Goal: Task Accomplishment & Management: Use online tool/utility

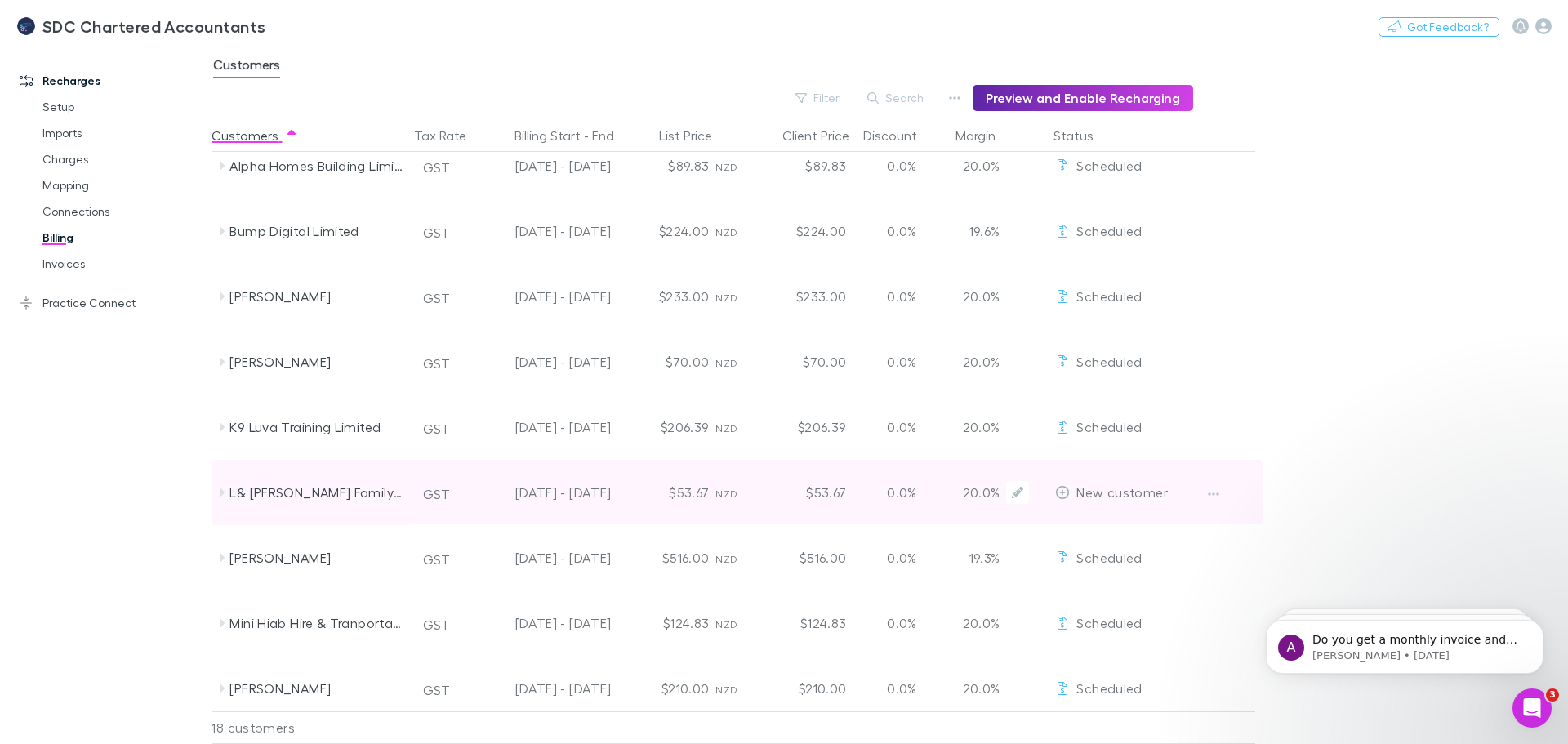
scroll to position [163, 0]
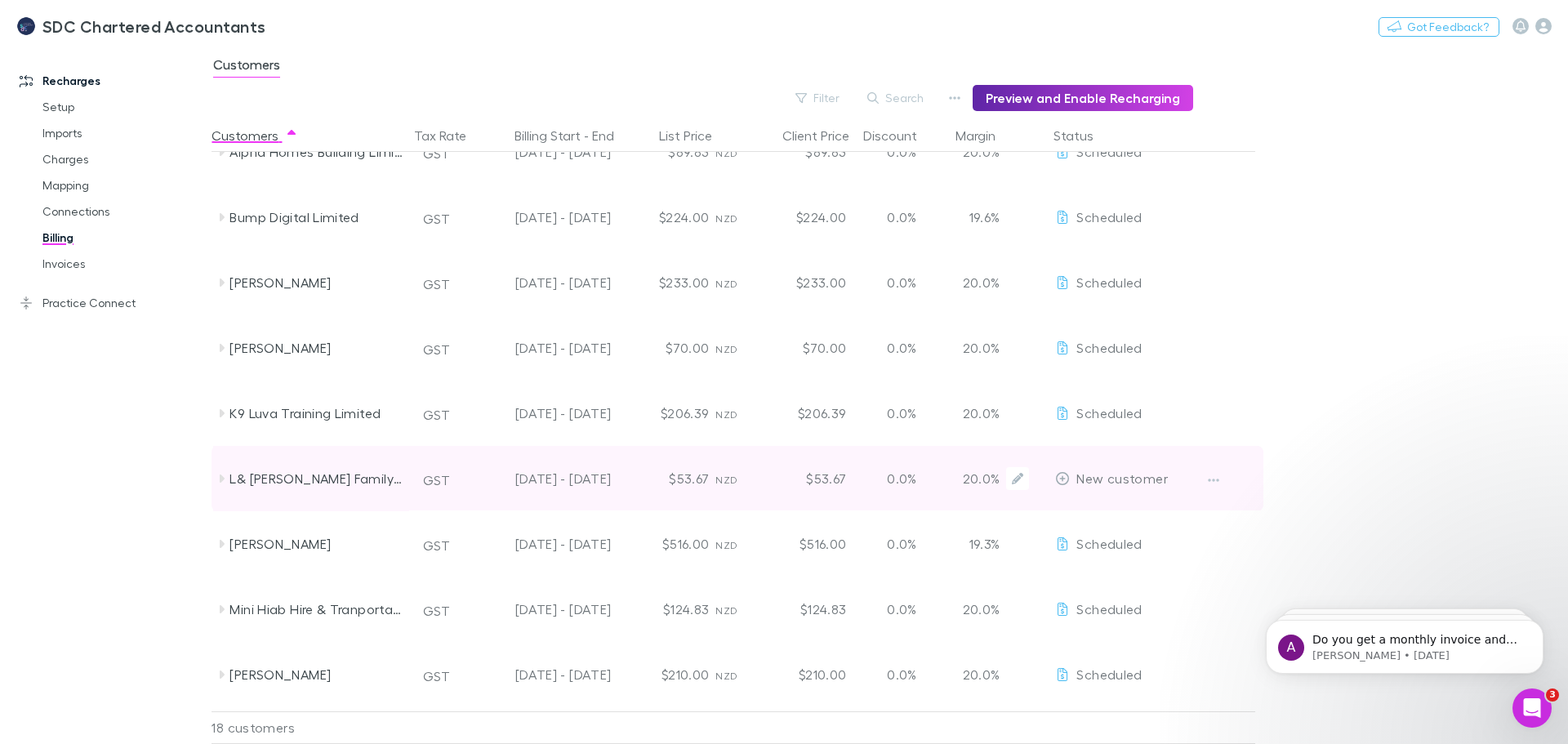
click at [1233, 477] on div at bounding box center [1226, 478] width 61 height 66
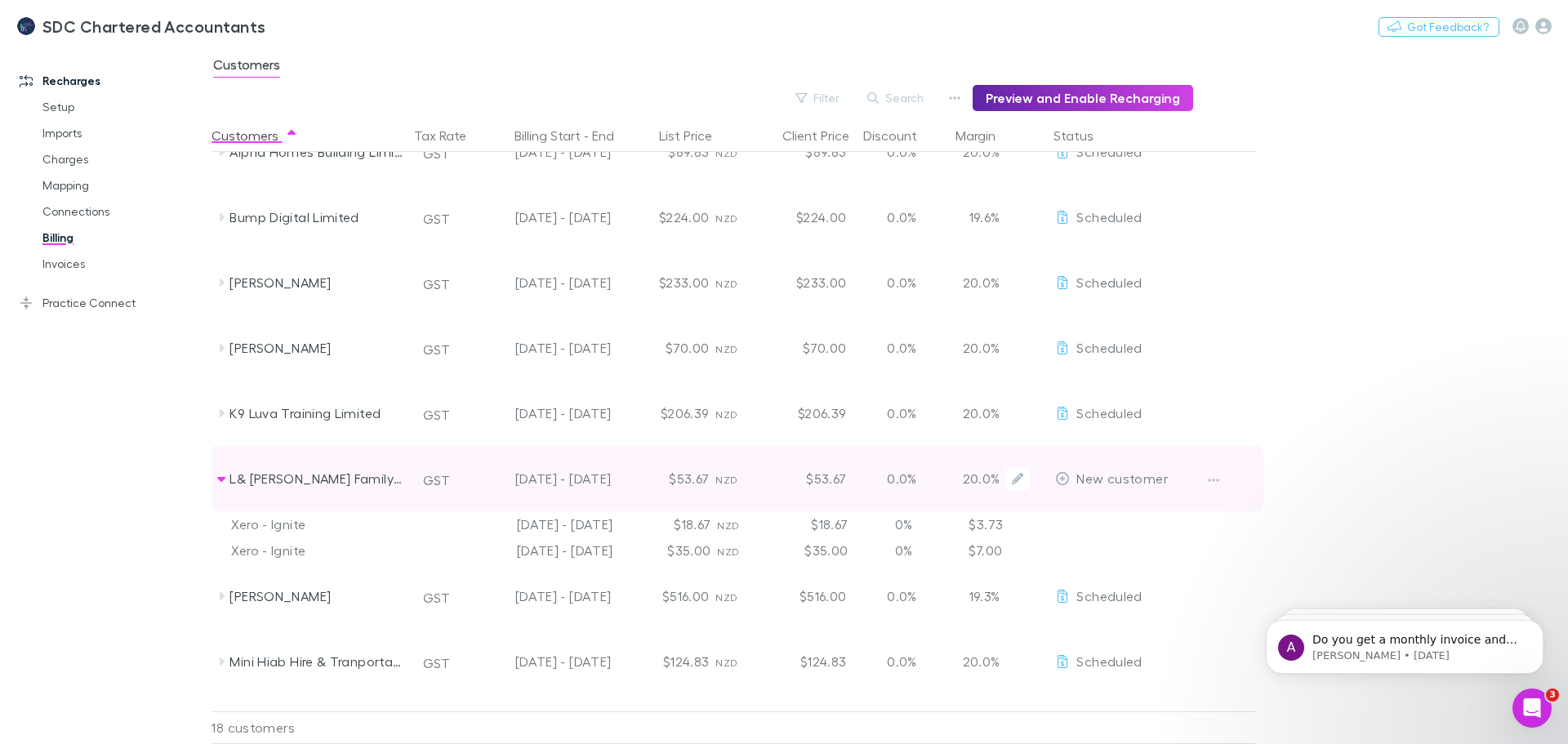
click at [1072, 468] on div "New customer" at bounding box center [1111, 478] width 112 height 66
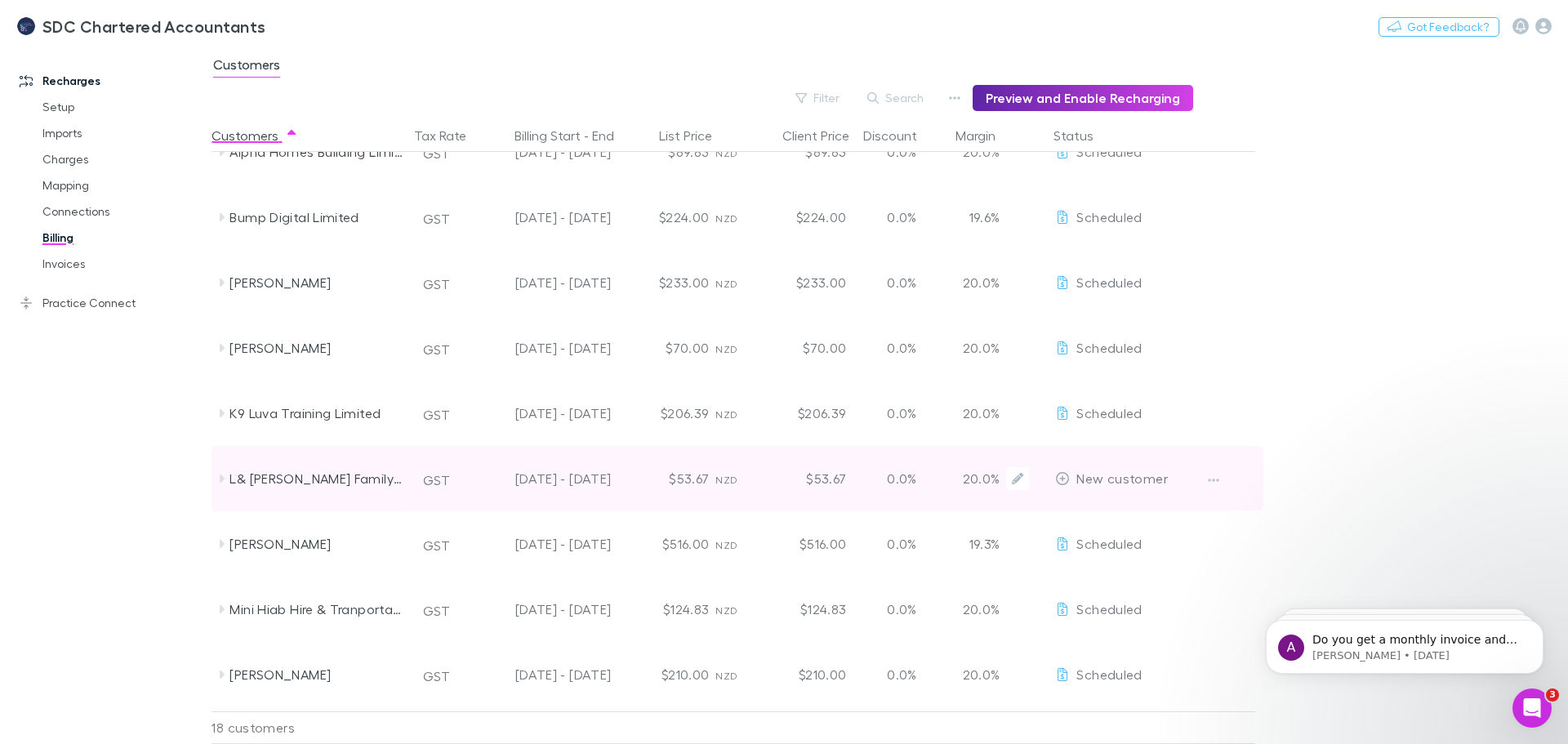
click at [1047, 483] on div "20.0%" at bounding box center [999, 478] width 98 height 66
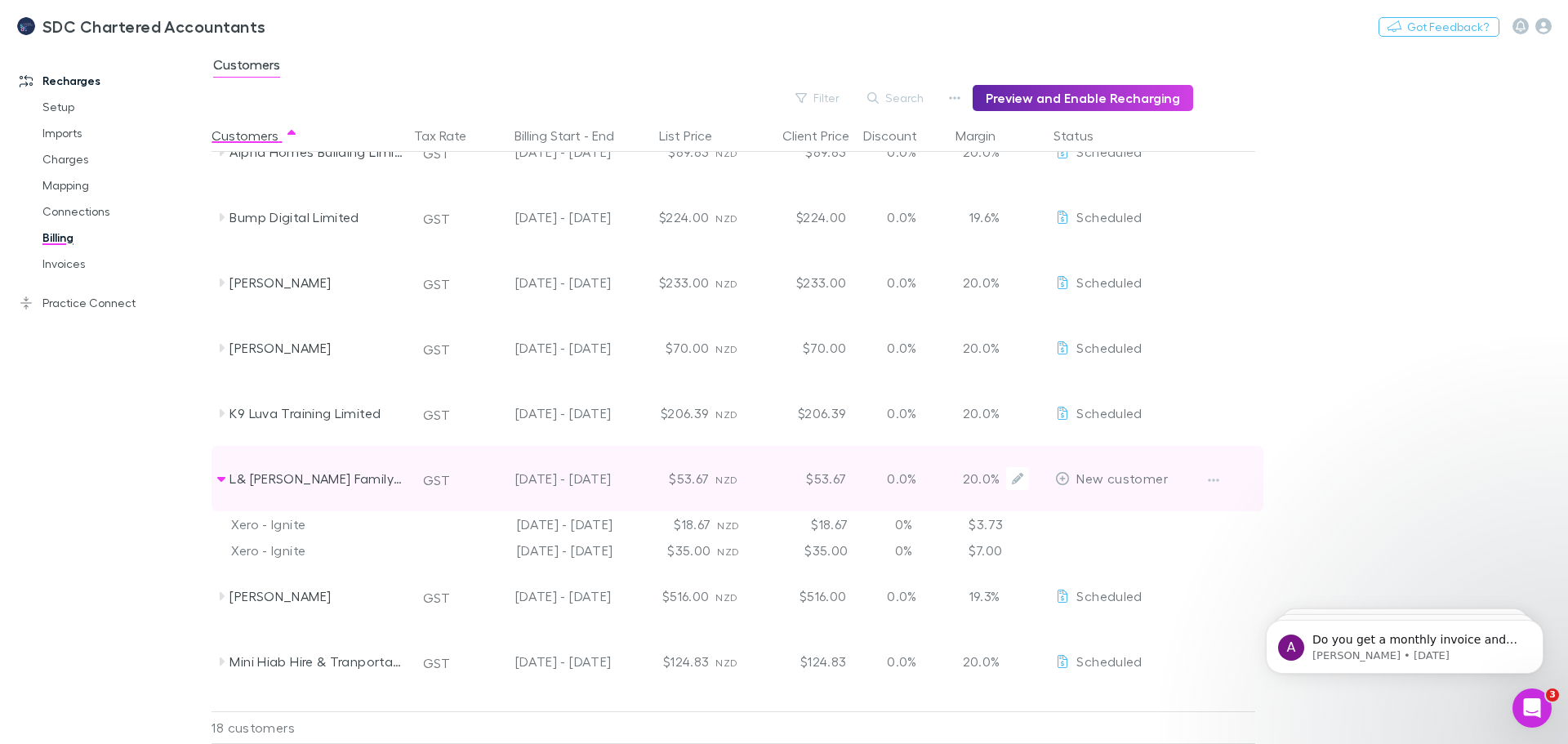
click at [1063, 478] on icon at bounding box center [1063, 478] width 13 height 13
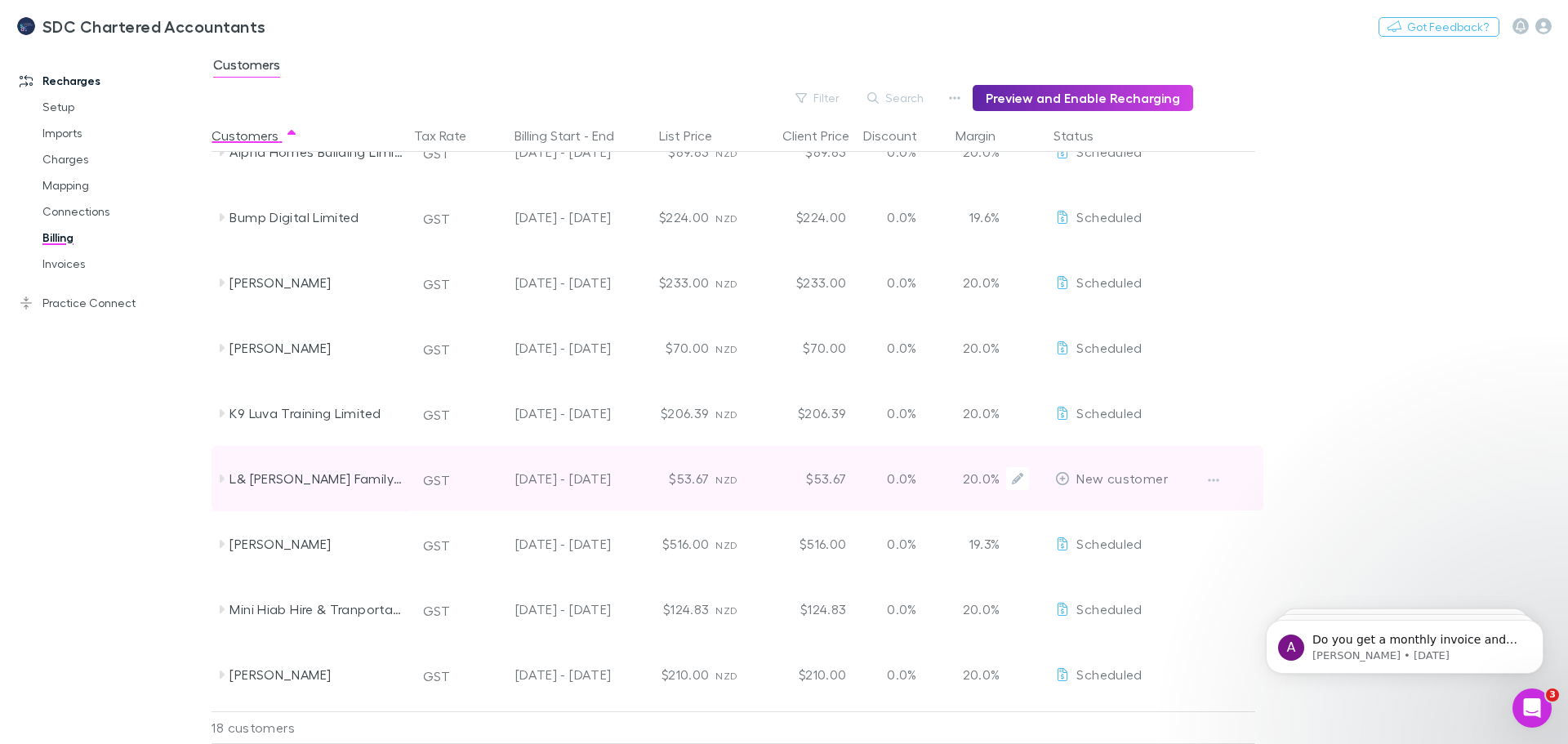
click at [1063, 478] on icon at bounding box center [1063, 478] width 13 height 13
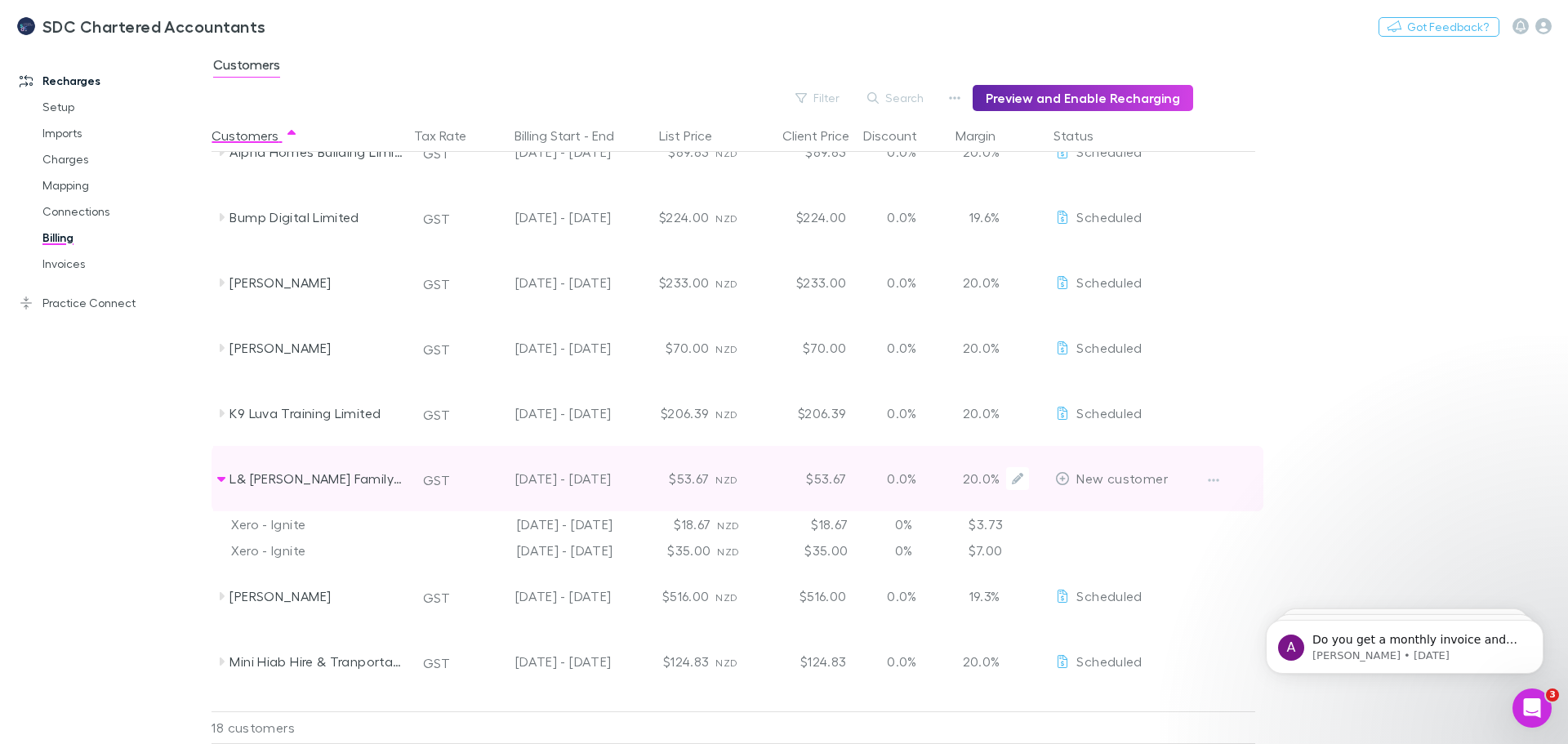
click at [1063, 477] on icon at bounding box center [1063, 478] width 13 height 13
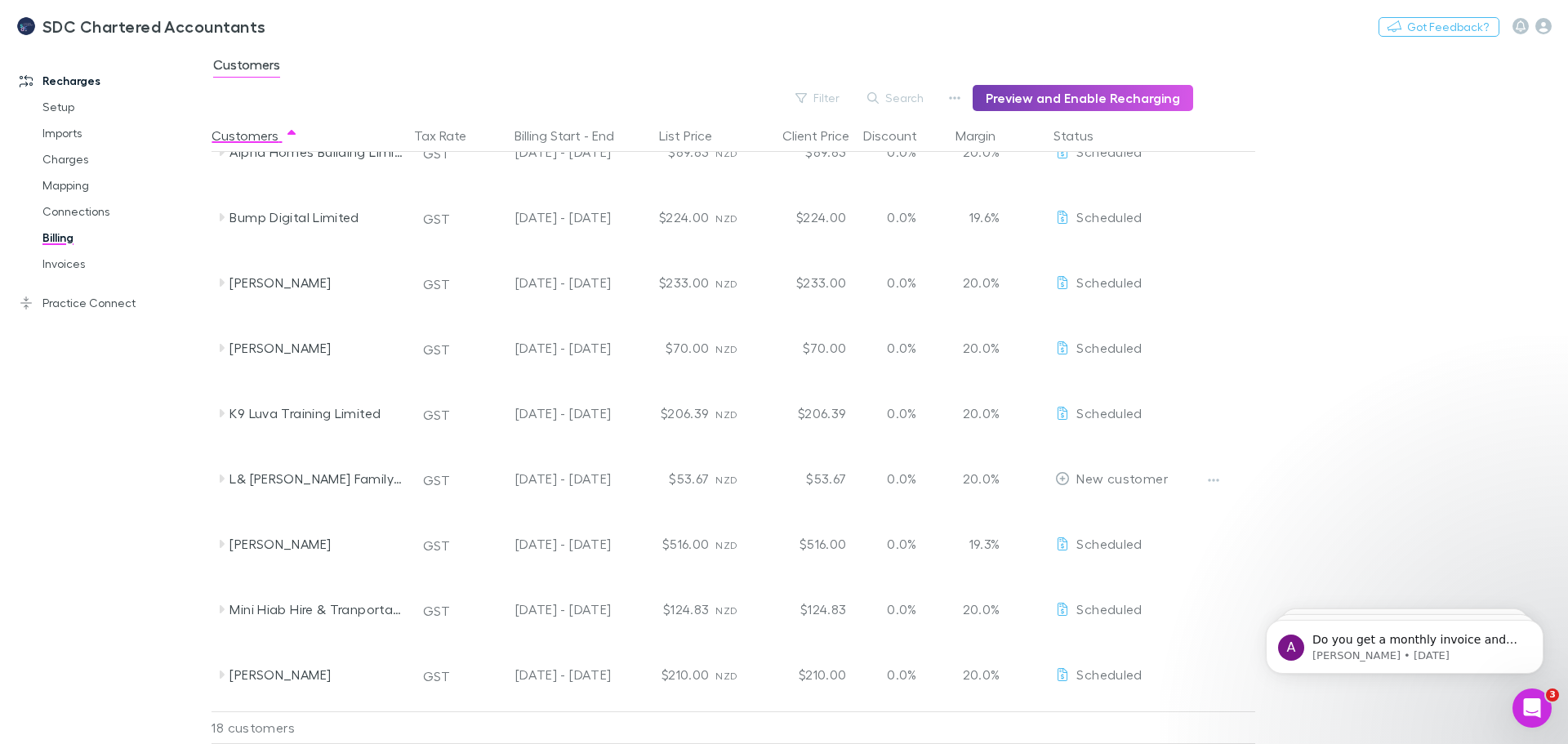
click at [1124, 95] on button "Preview and Enable Recharging" at bounding box center [1083, 98] width 221 height 26
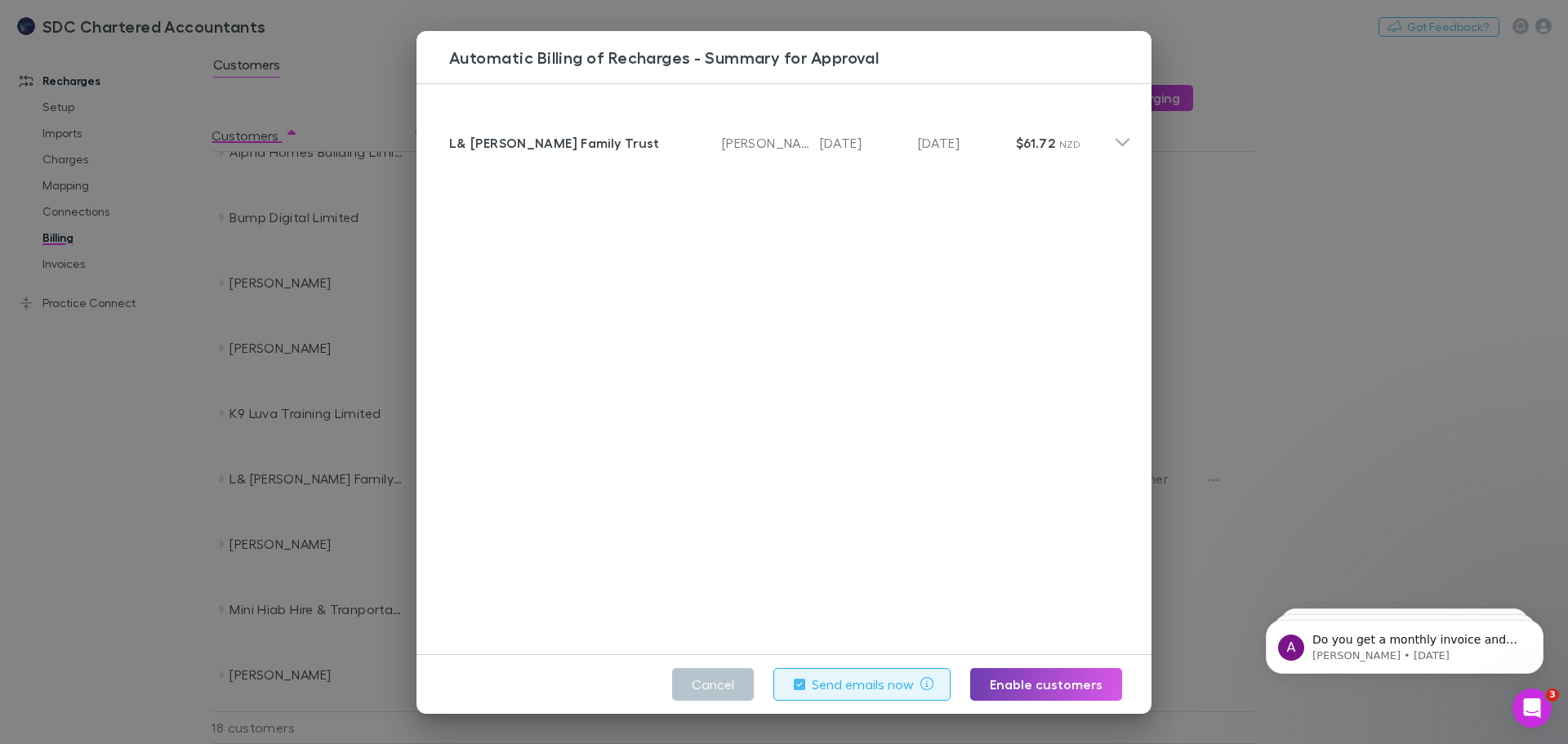
click at [1065, 683] on button "Enable customers" at bounding box center [1046, 684] width 152 height 32
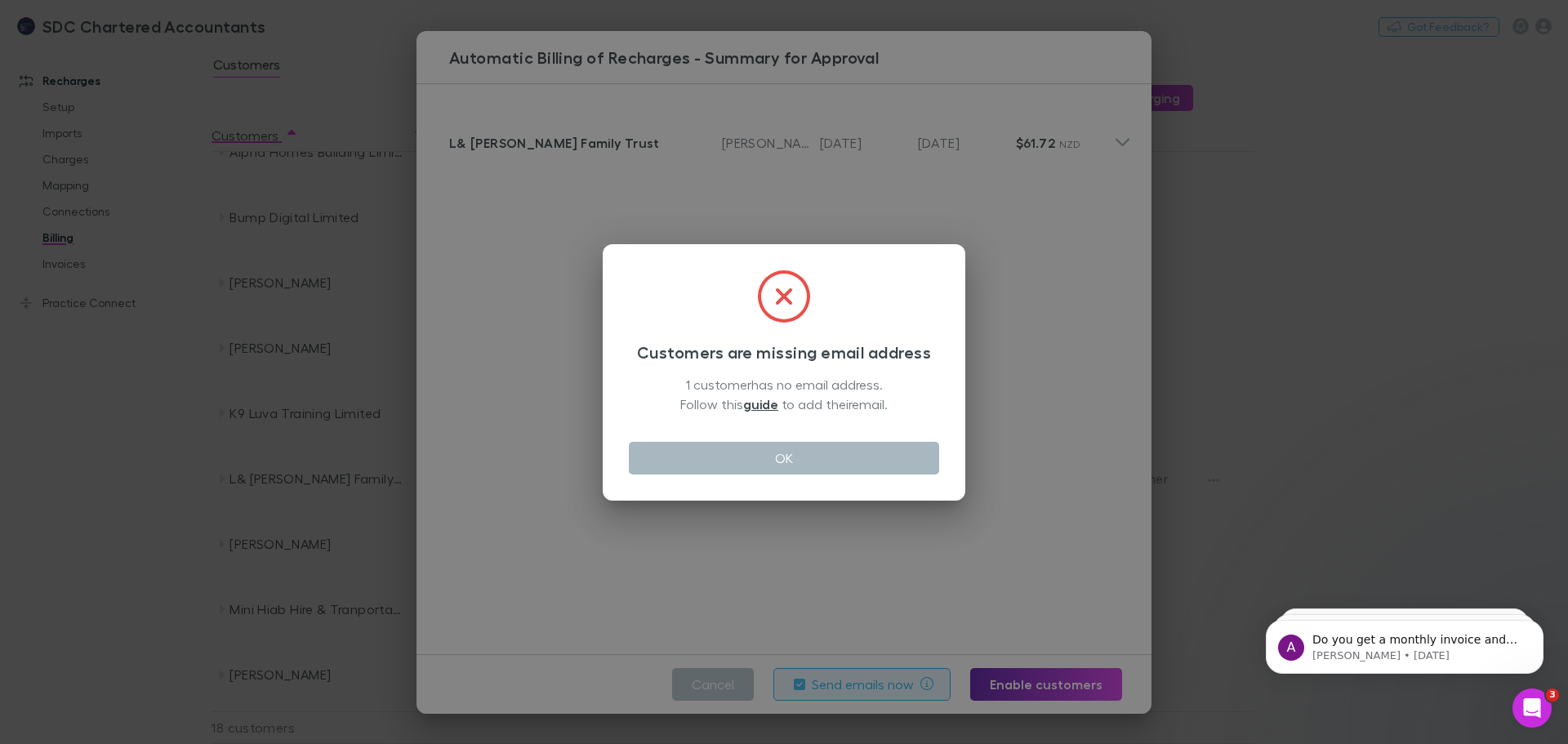
click at [846, 473] on button "OK" at bounding box center [784, 458] width 311 height 32
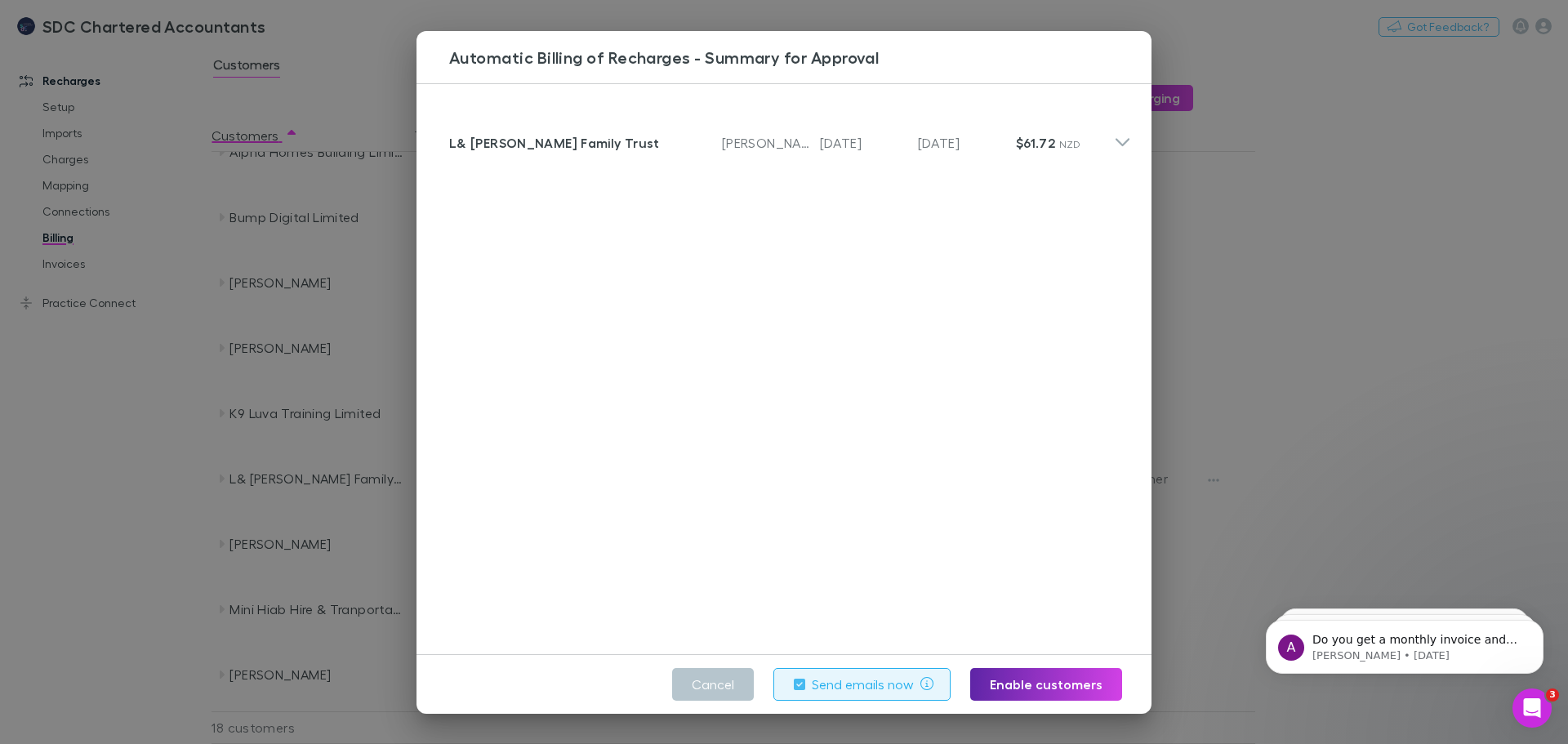
click at [1352, 236] on div "Automatic Billing of Recharges - Summary for Approval Customer L& J Sutherland …" at bounding box center [784, 372] width 1568 height 744
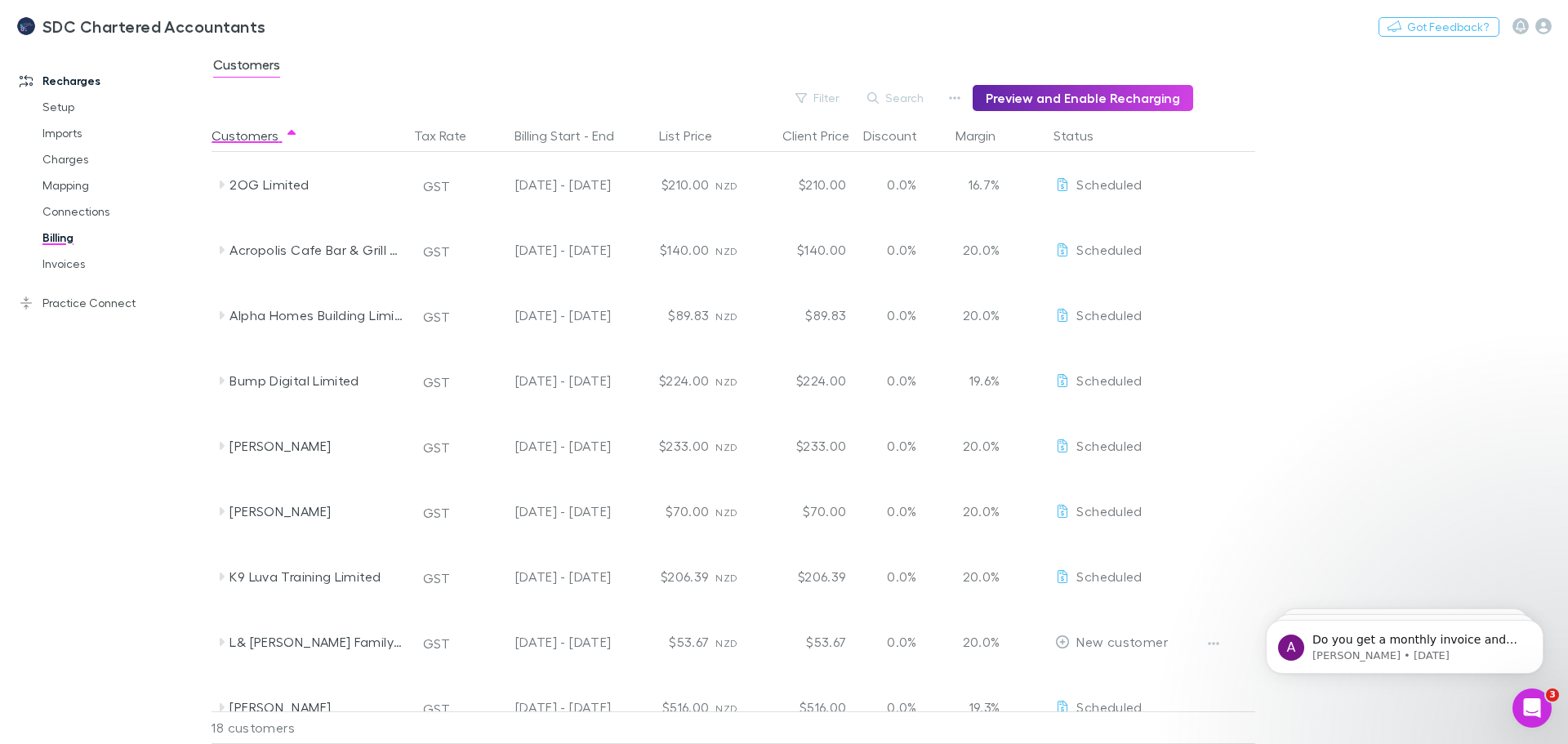
click at [1443, 263] on main "Customers Filter Search Preview and Enable Recharging Customers Tax Rate Billin…" at bounding box center [890, 395] width 1357 height 698
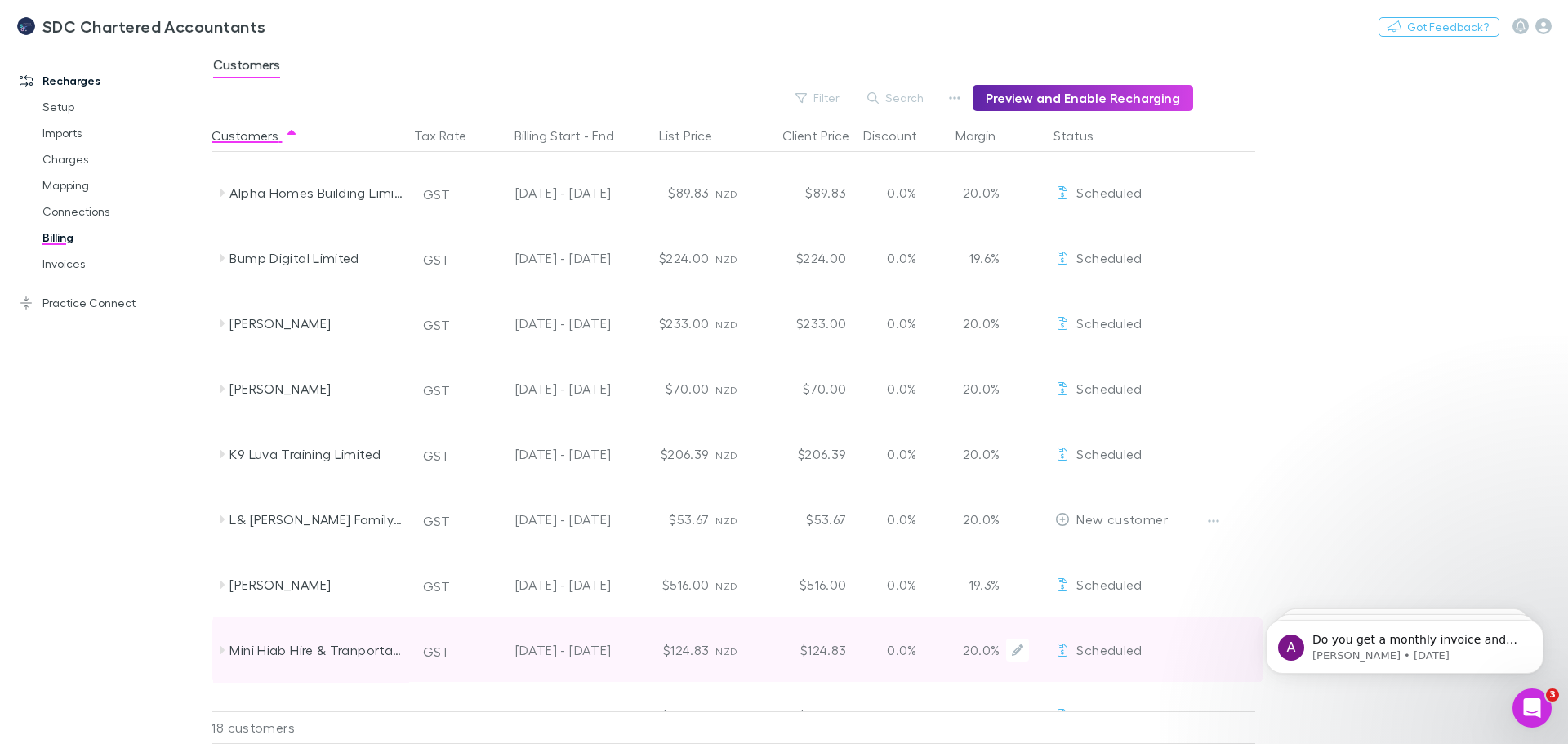
scroll to position [245, 0]
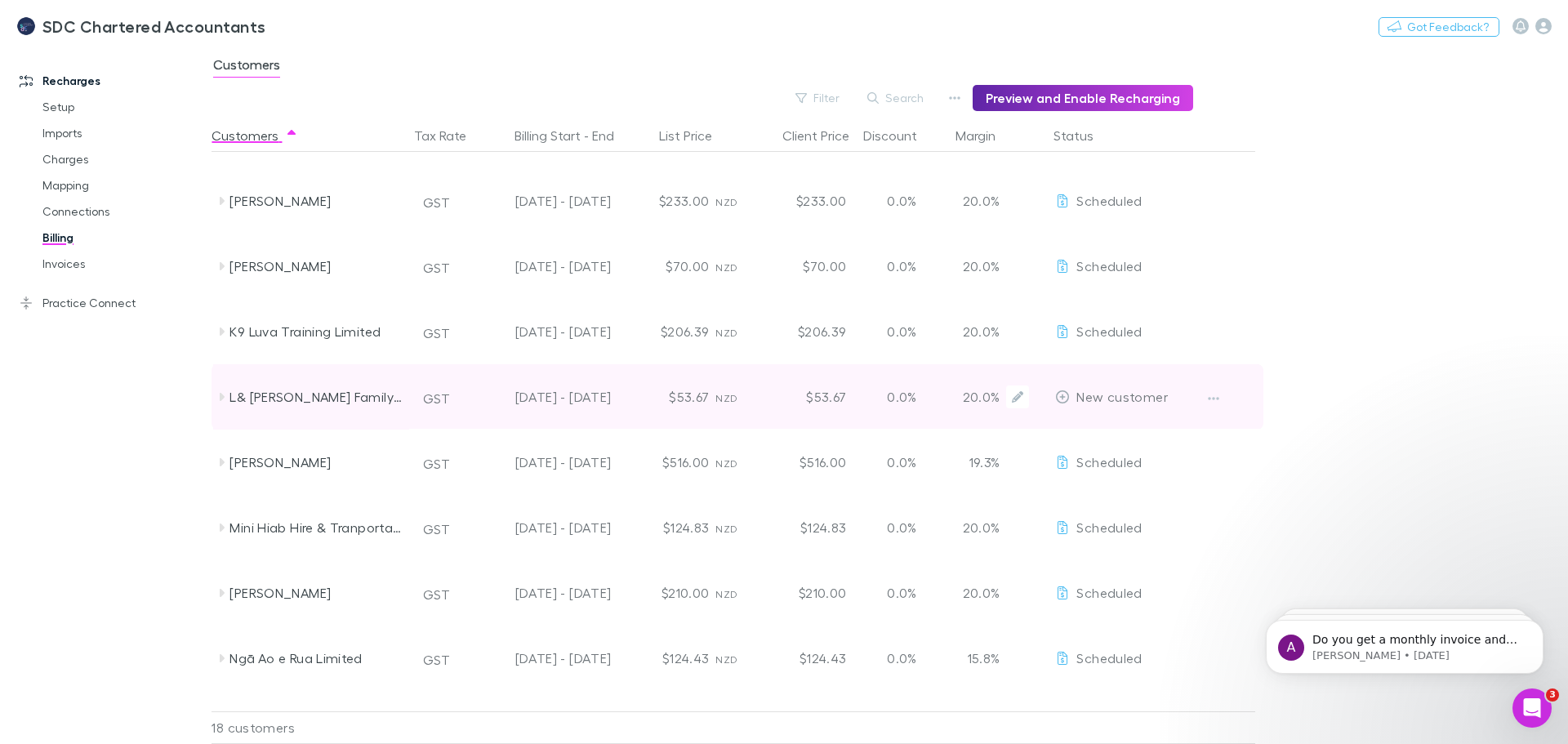
click at [1121, 404] on div "New customer" at bounding box center [1111, 397] width 112 height 66
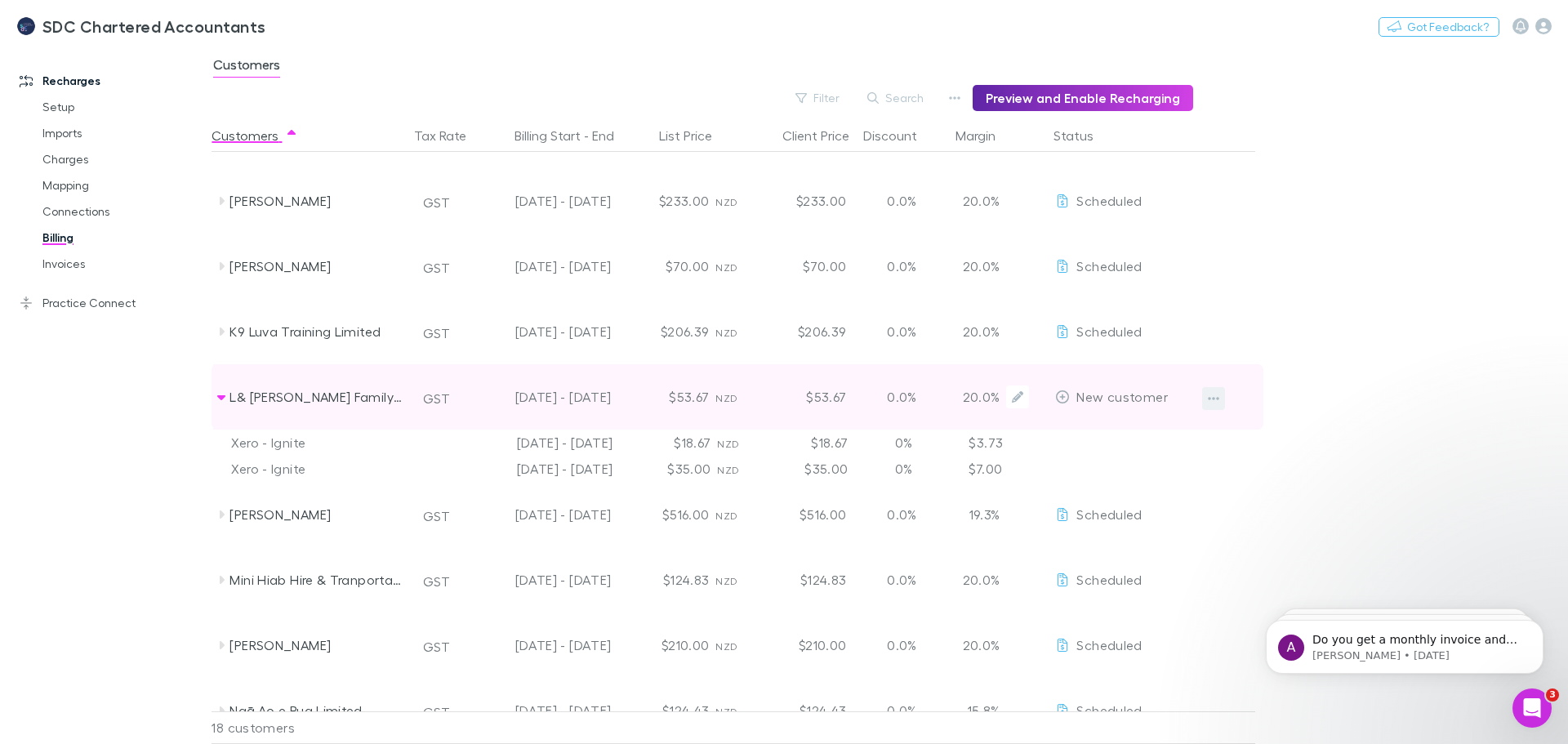
click at [1209, 398] on div "L& [PERSON_NAME] Family Trust GST [DATE] - [DATE] $53.67 NZD $53.67 0.0% 20.0% …" at bounding box center [738, 397] width 1052 height 66
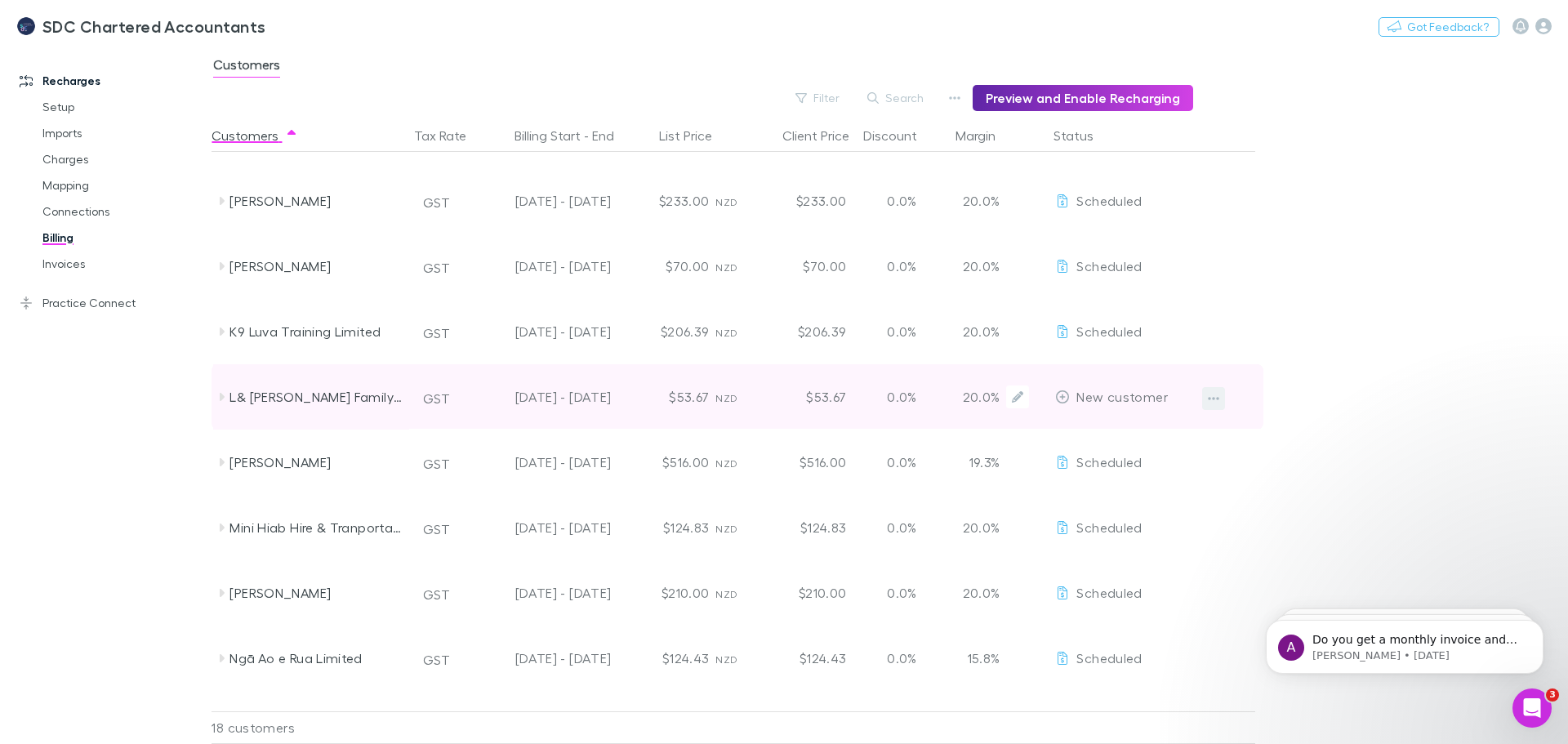
click at [1215, 398] on icon "button" at bounding box center [1213, 398] width 12 height 13
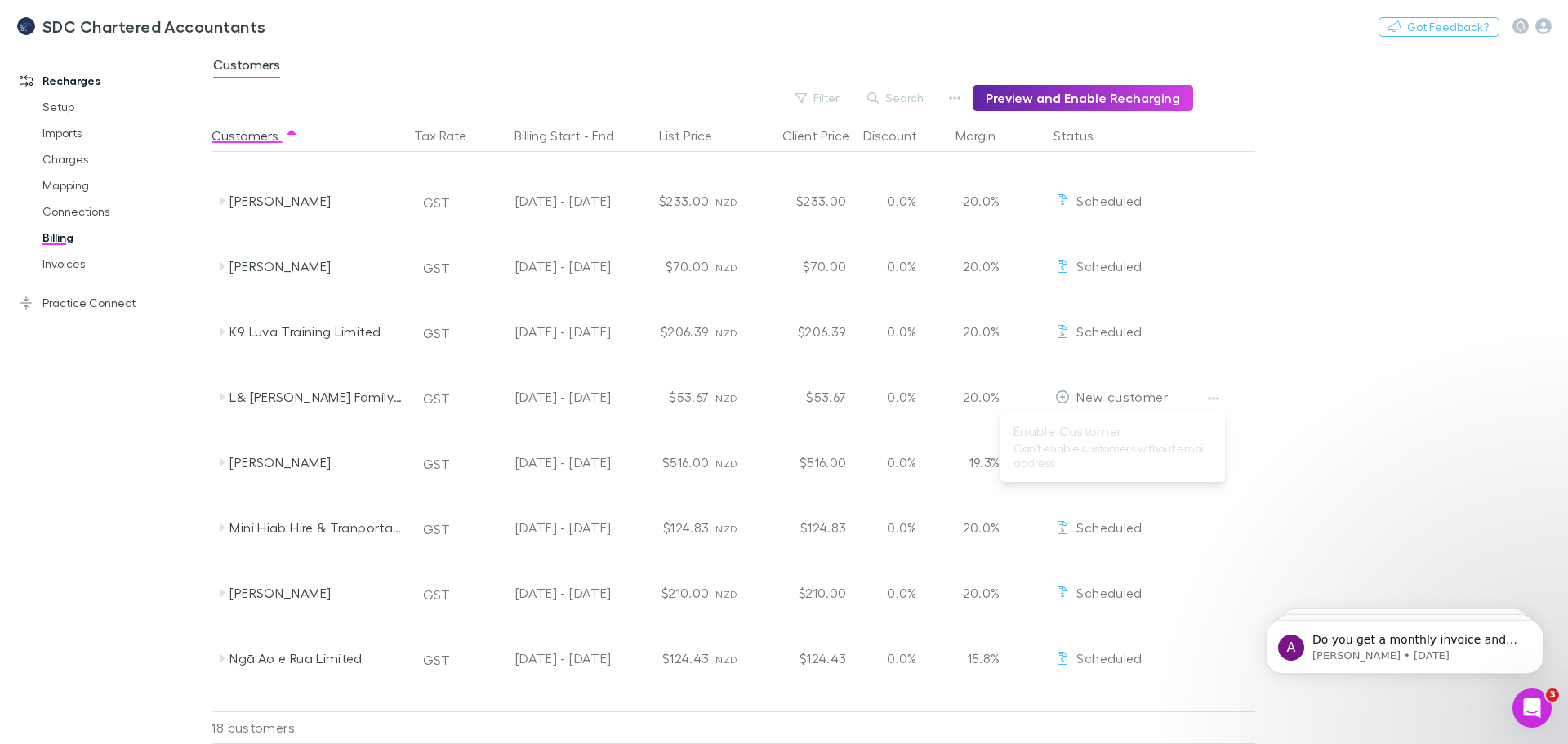
click at [1142, 384] on div at bounding box center [784, 372] width 1568 height 744
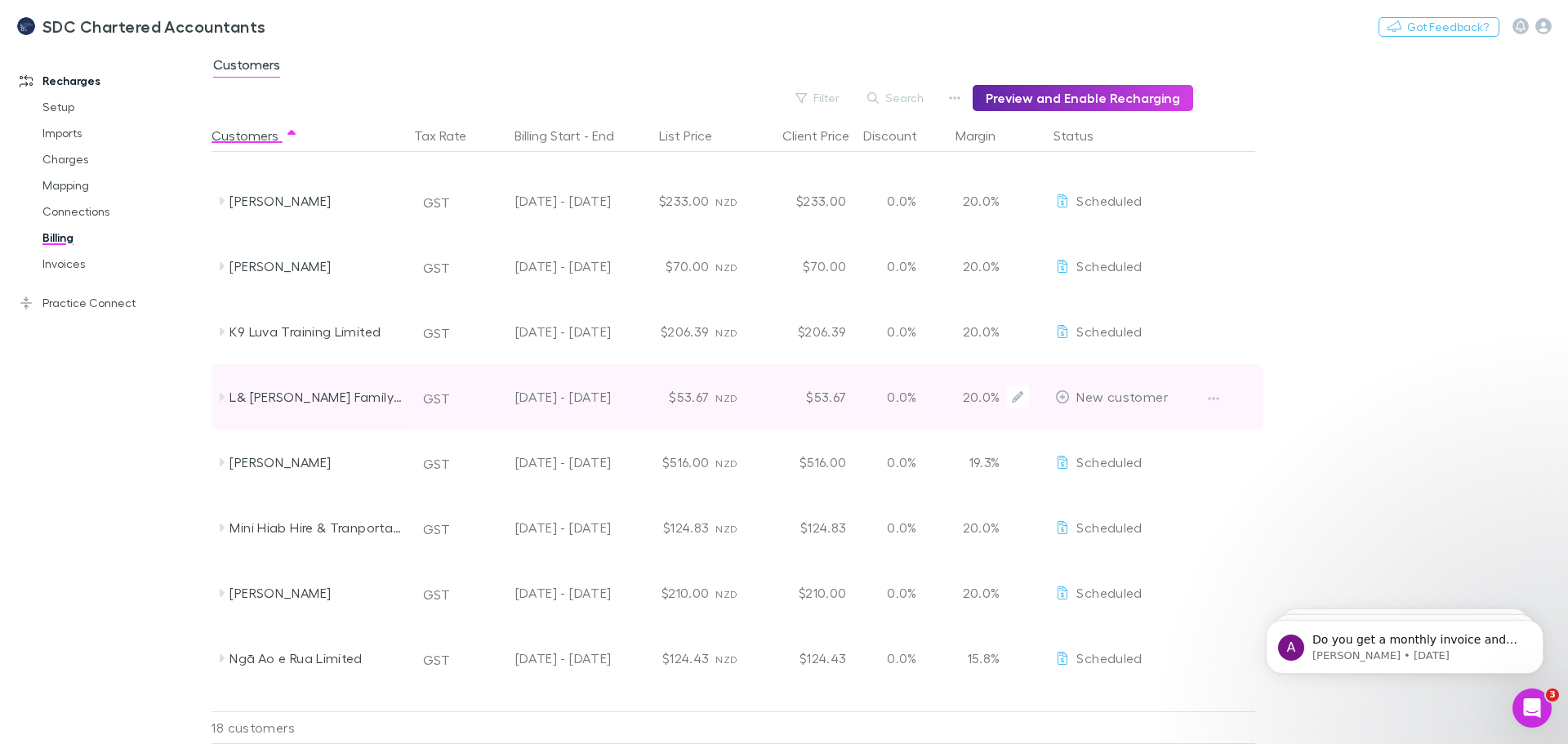
click at [1061, 398] on icon at bounding box center [1063, 397] width 14 height 13
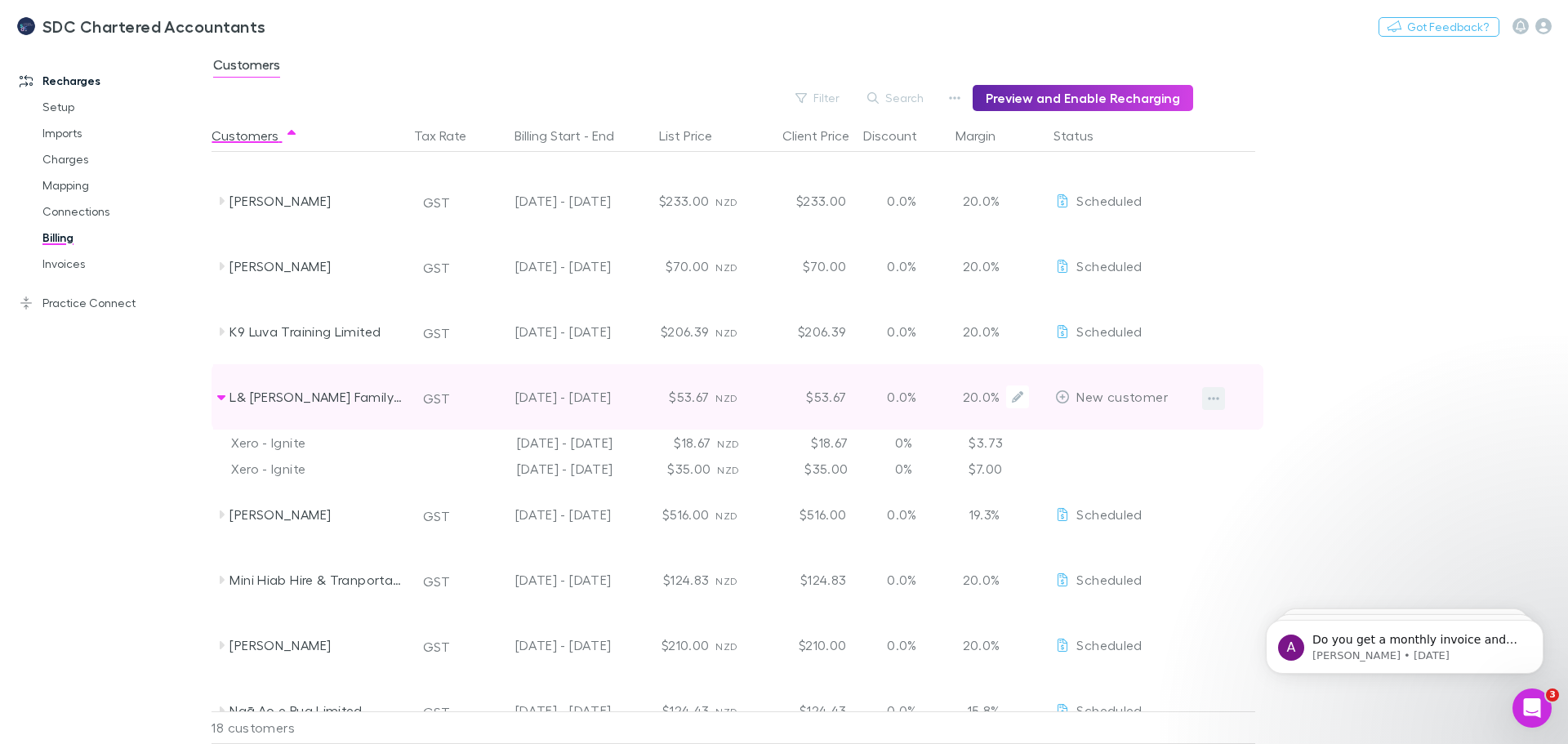
click at [1206, 396] on button "button" at bounding box center [1213, 398] width 22 height 22
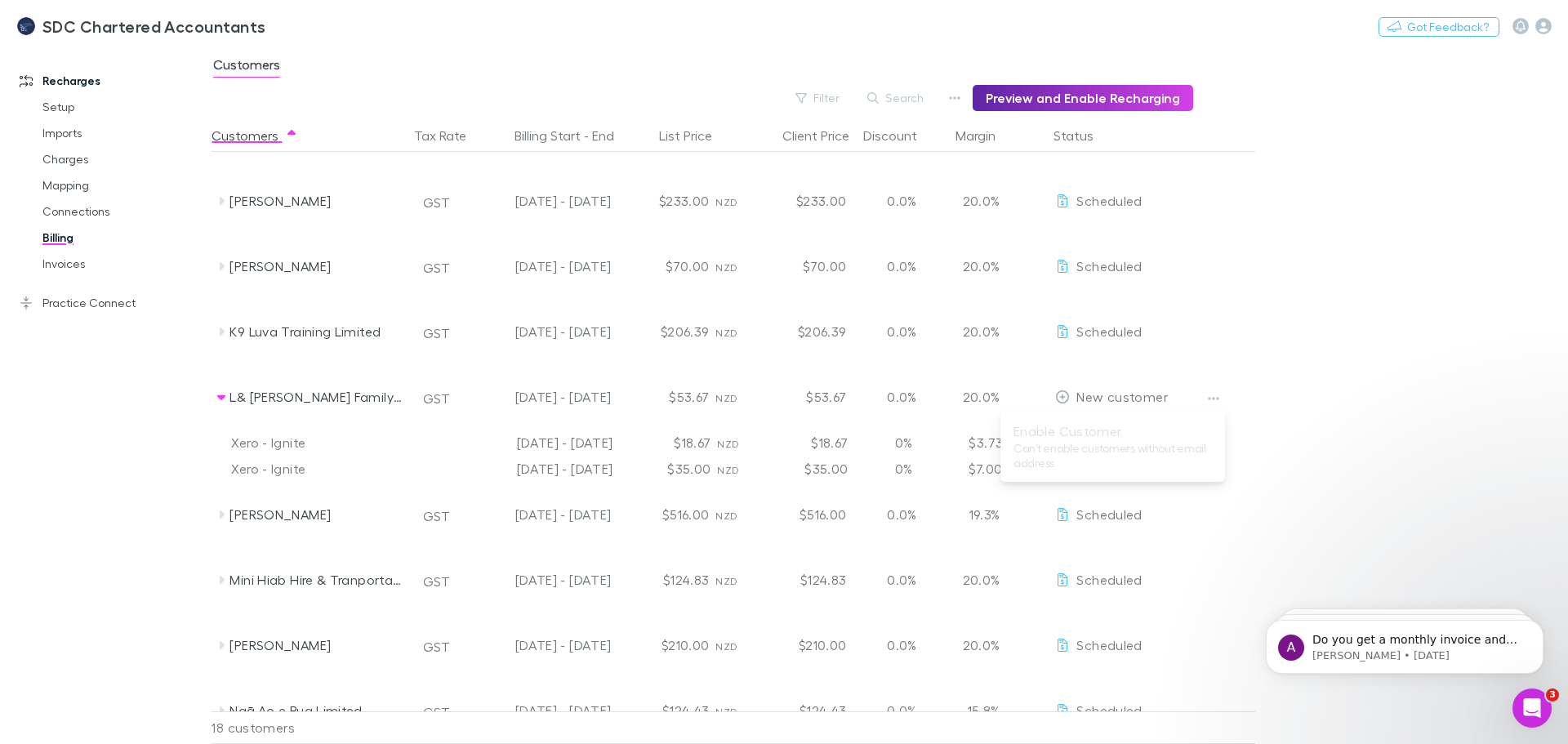
click at [1091, 102] on div at bounding box center [784, 372] width 1568 height 744
click at [1112, 93] on button "Preview and Enable Recharging" at bounding box center [1083, 98] width 221 height 26
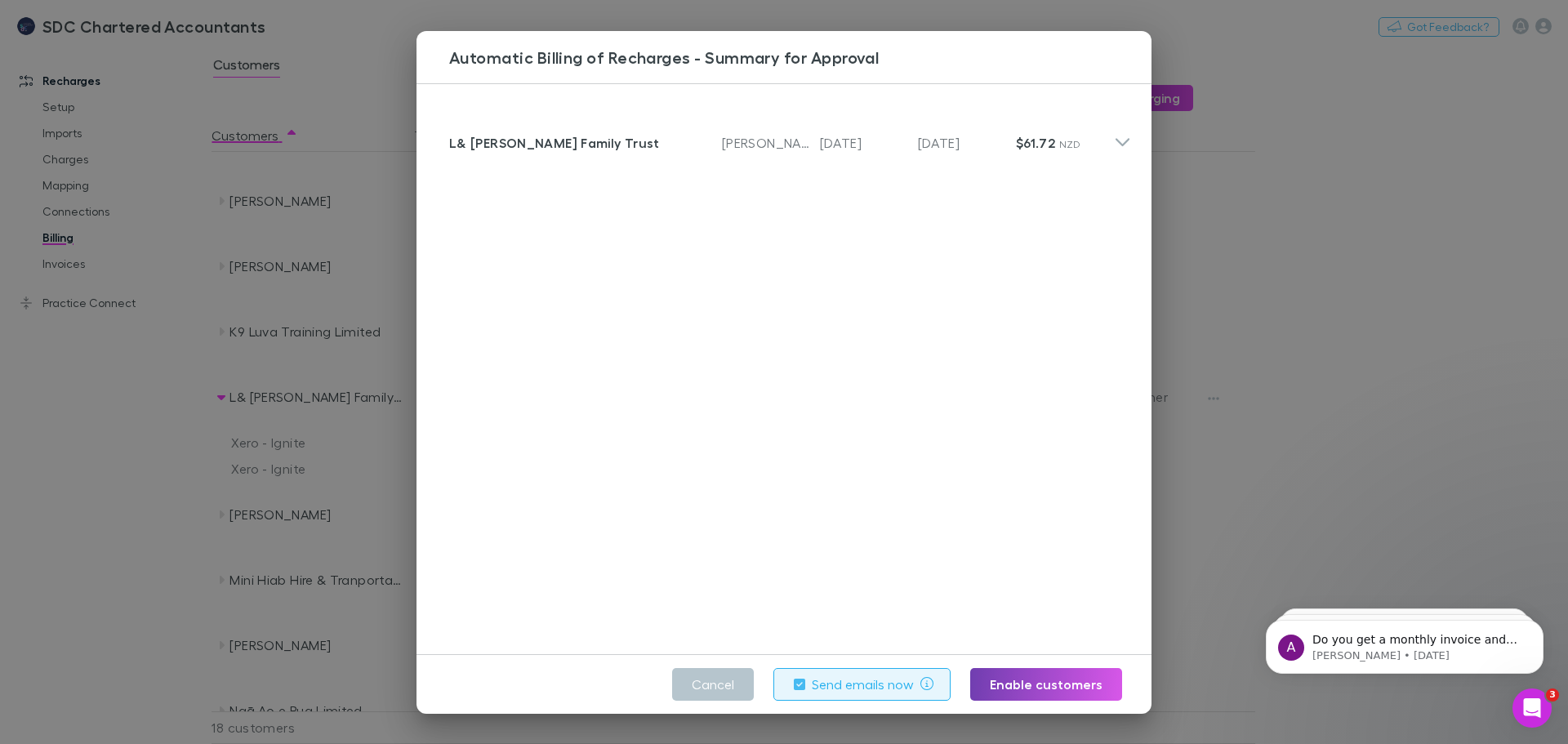
click at [1041, 690] on button "Enable customers" at bounding box center [1046, 684] width 152 height 32
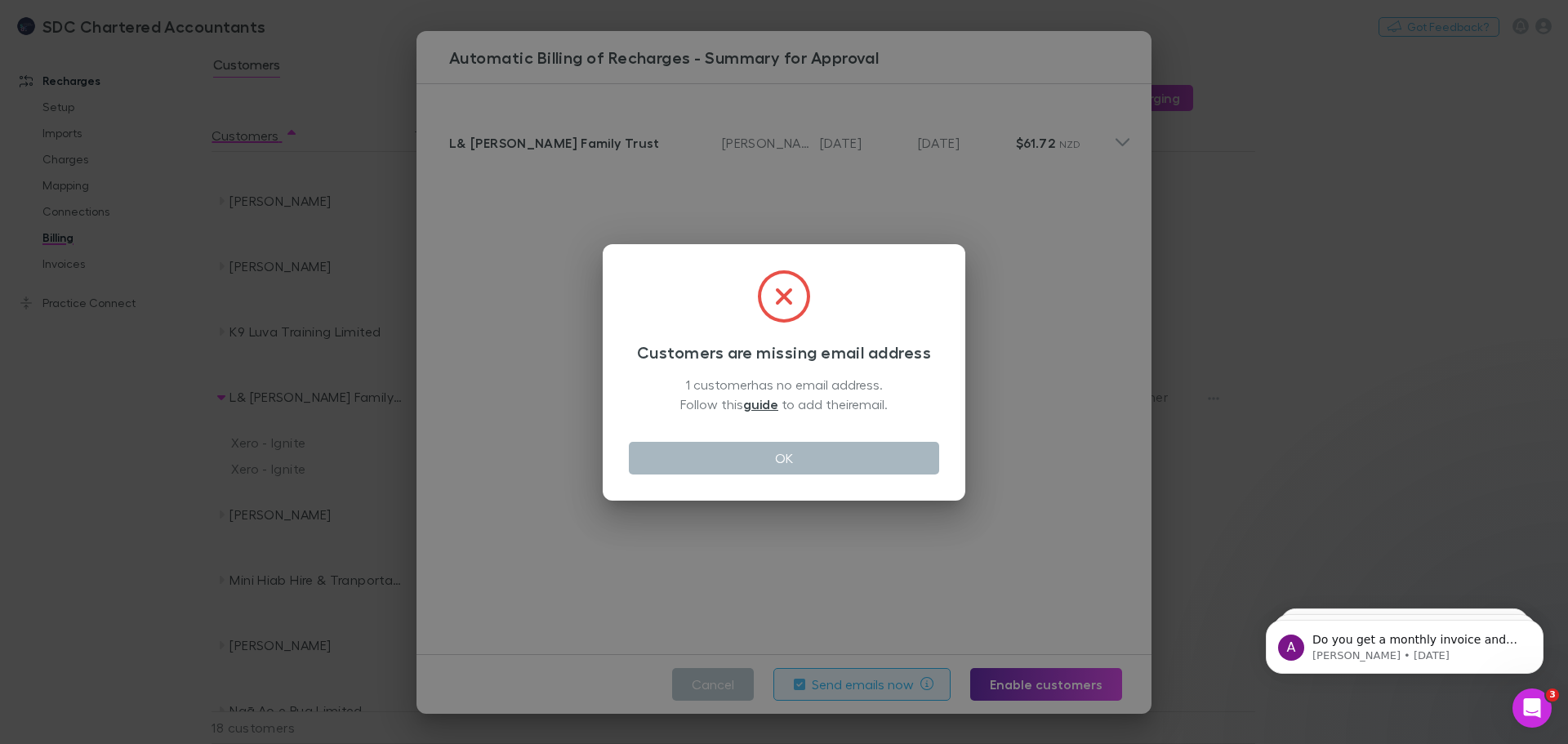
click at [873, 462] on button "OK" at bounding box center [784, 458] width 311 height 32
